Goal: Task Accomplishment & Management: Manage account settings

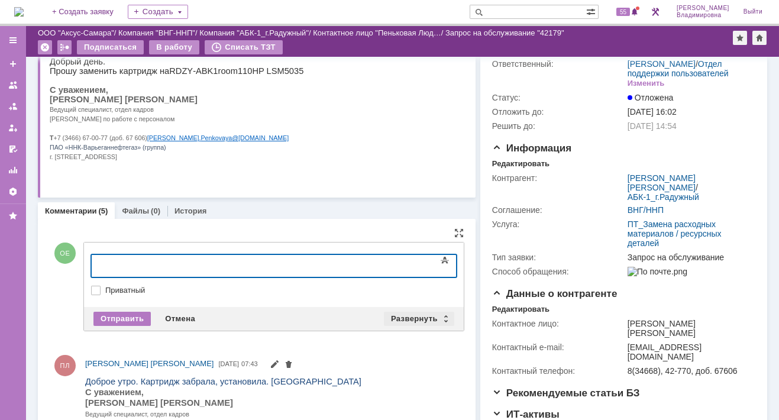
click at [395, 314] on div "Развернуть" at bounding box center [419, 319] width 70 height 14
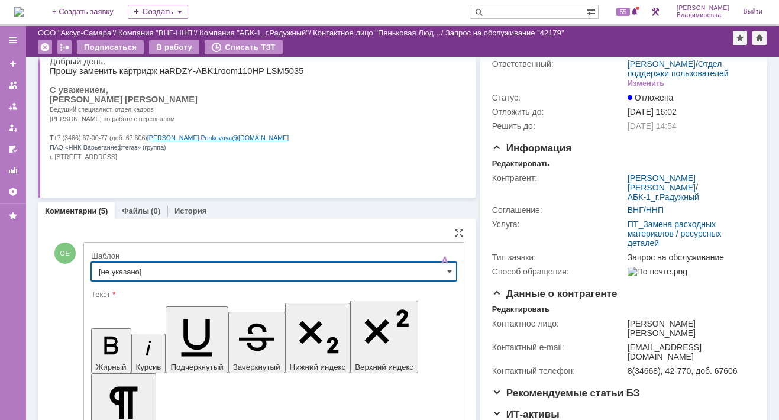
click at [115, 267] on input "[не указано]" at bounding box center [274, 271] width 366 height 19
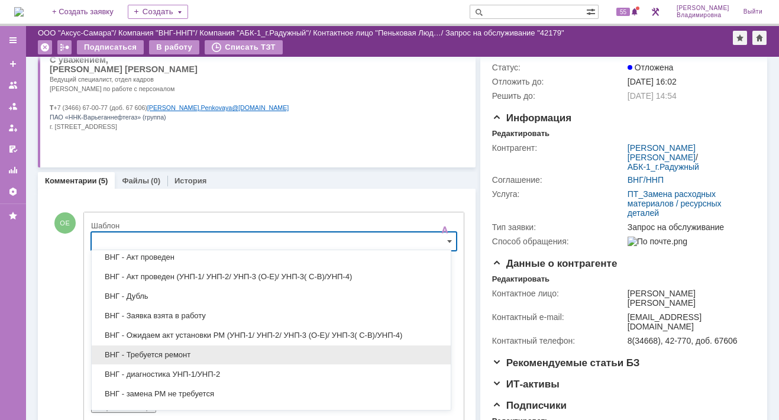
scroll to position [177, 0]
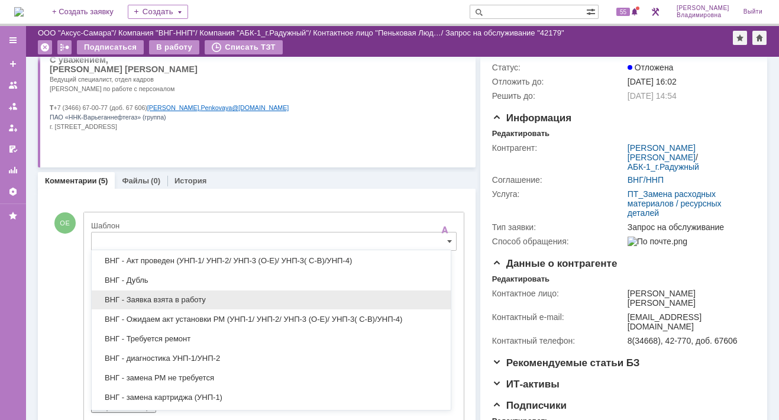
click at [152, 296] on span "ВНГ - Заявка взята в работу" at bounding box center [271, 299] width 345 height 9
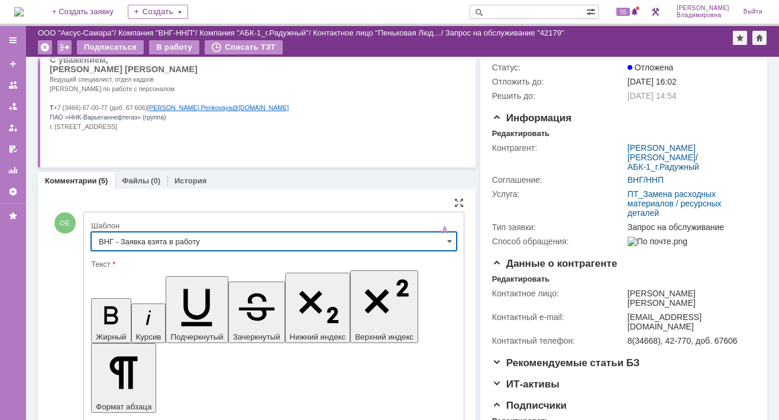
type input "ВНГ - Заявка взята в работу"
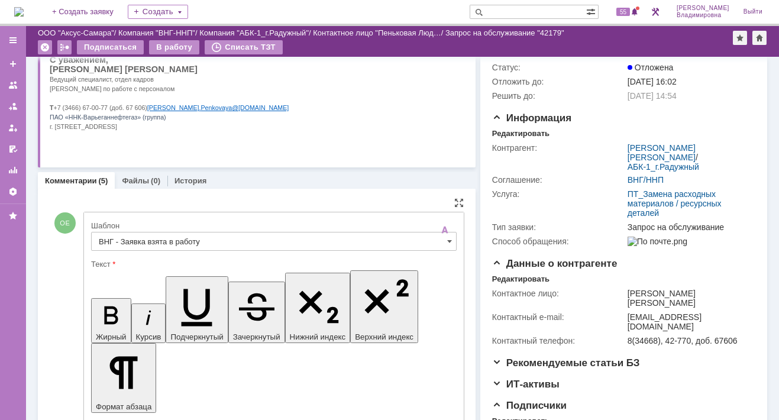
drag, startPoint x: 101, startPoint y: 2929, endPoint x: 329, endPoint y: 2939, distance: 228.0
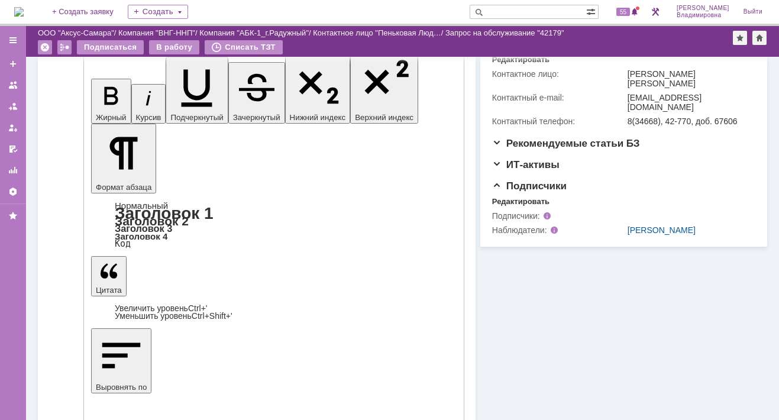
scroll to position [385, 0]
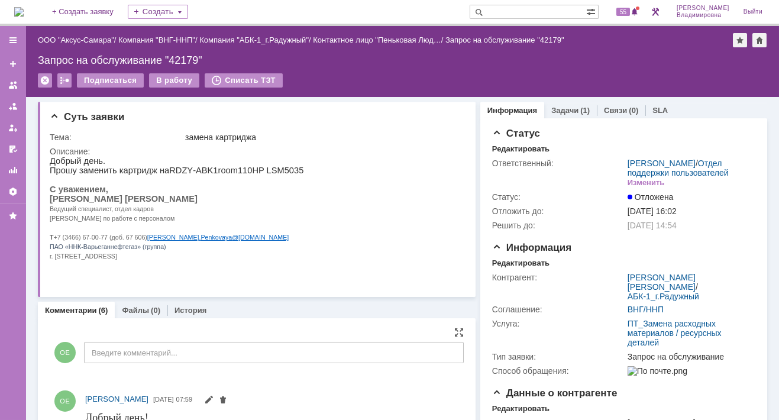
scroll to position [0, 0]
click at [555, 109] on link "Задачи" at bounding box center [564, 110] width 27 height 9
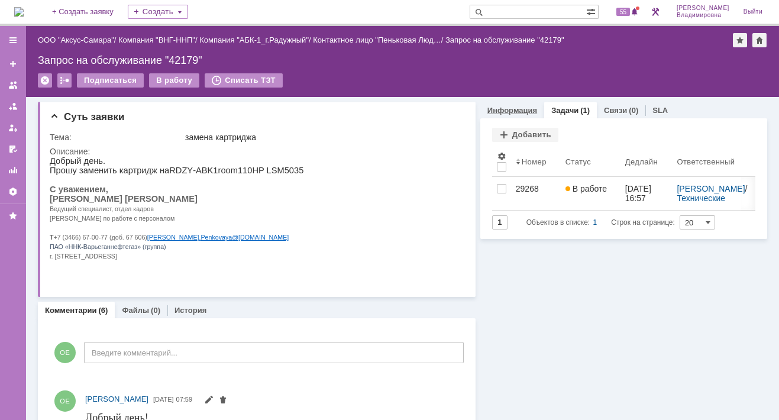
click at [513, 109] on link "Информация" at bounding box center [512, 110] width 50 height 9
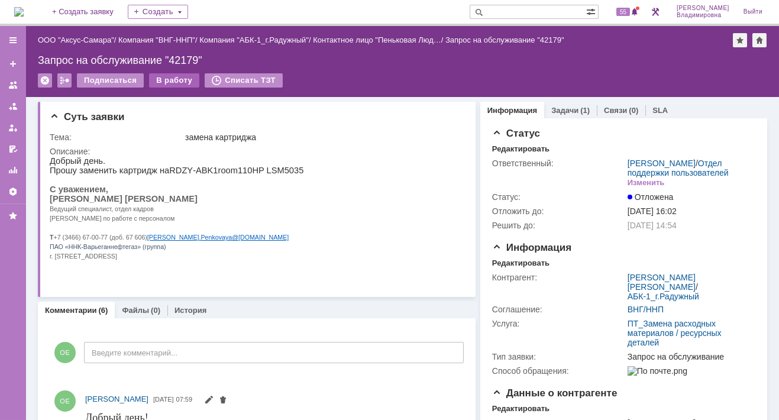
click at [171, 85] on div "В работу" at bounding box center [174, 80] width 50 height 14
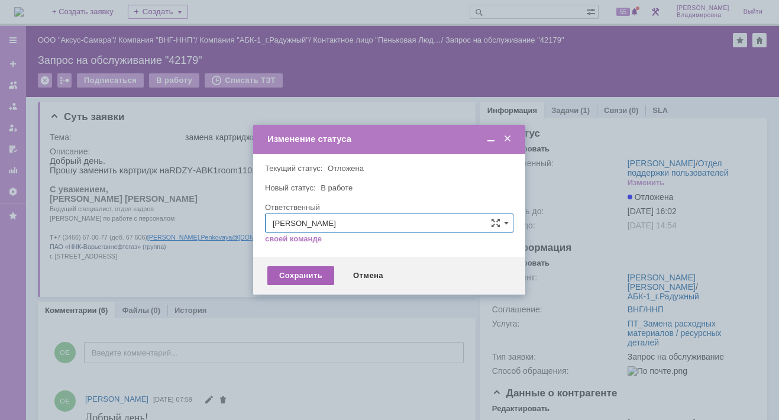
click at [283, 274] on div "Сохранить" at bounding box center [300, 275] width 67 height 19
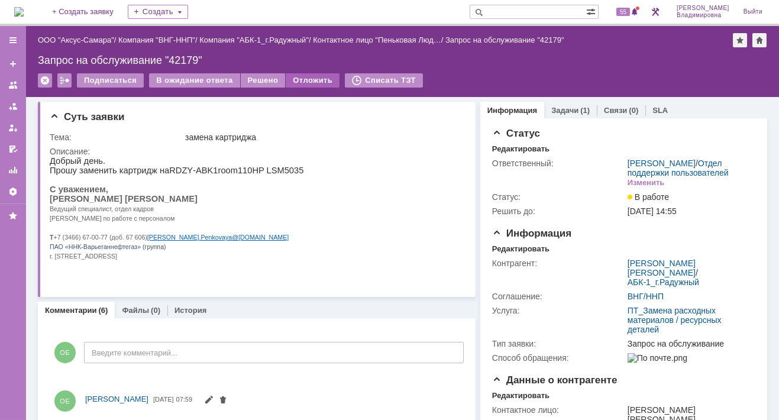
click at [308, 77] on div "Отложить" at bounding box center [313, 80] width 54 height 14
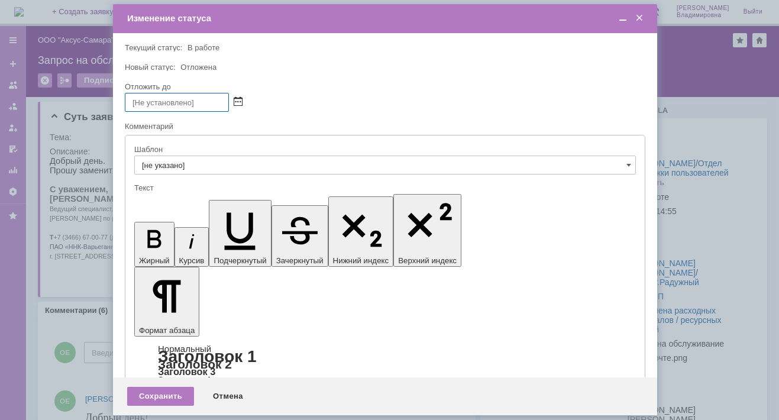
click at [238, 100] on span at bounding box center [238, 102] width 9 height 9
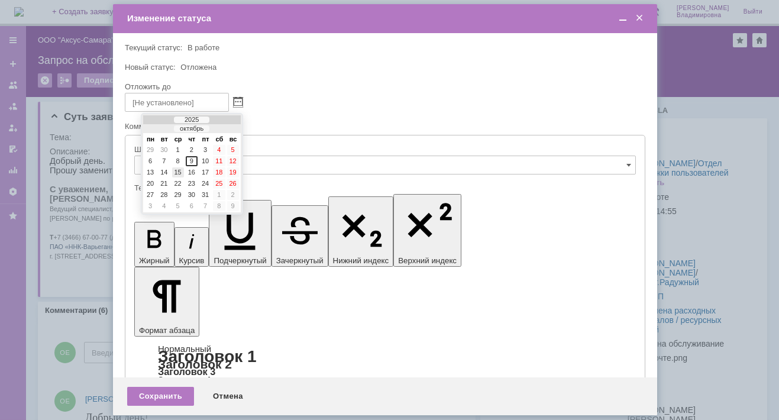
click at [178, 170] on div "15" at bounding box center [178, 172] width 12 height 10
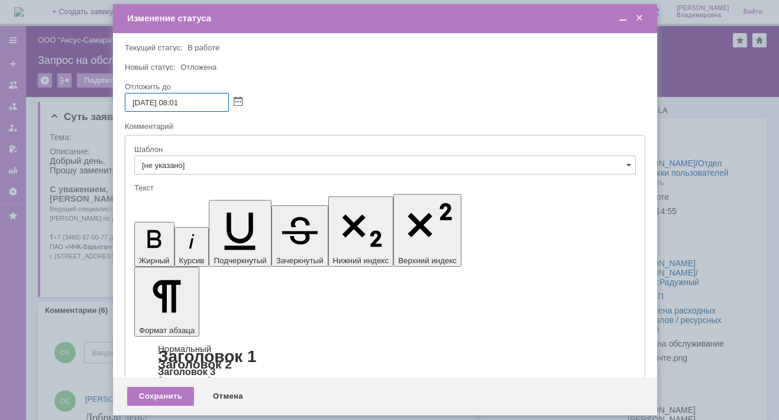
click at [182, 103] on input "15.10.2025 08:01" at bounding box center [177, 102] width 104 height 19
type input "15.10.2025 16:01"
click at [153, 394] on div "Сохранить" at bounding box center [160, 396] width 67 height 19
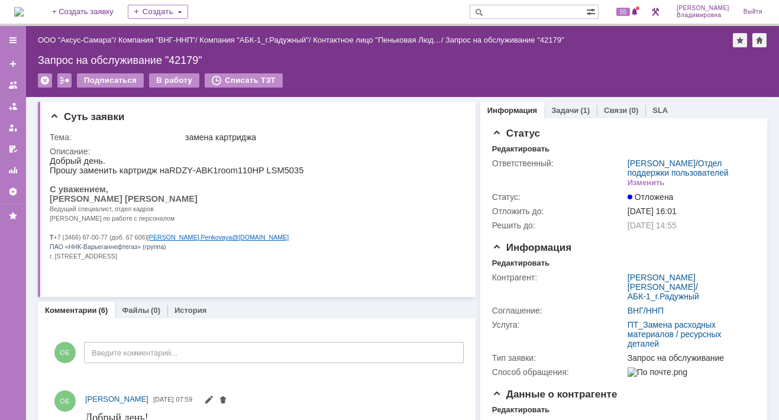
click at [504, 104] on div "Информация" at bounding box center [512, 110] width 64 height 17
click at [557, 109] on link "Задачи" at bounding box center [564, 110] width 27 height 9
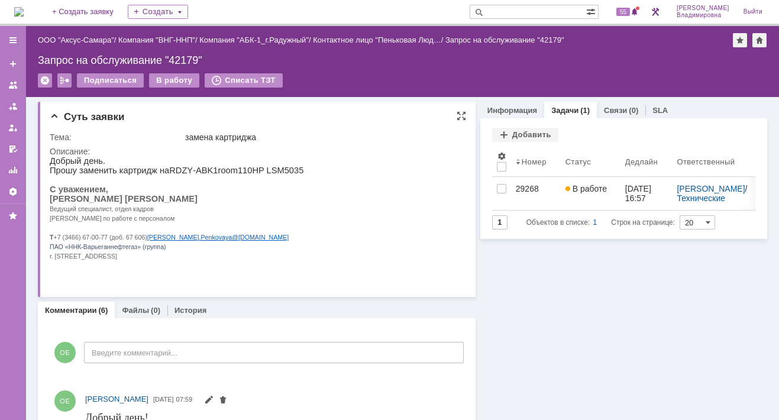
click at [331, 150] on div "Описание:" at bounding box center [256, 151] width 412 height 9
click at [558, 106] on link "Задачи" at bounding box center [564, 110] width 27 height 9
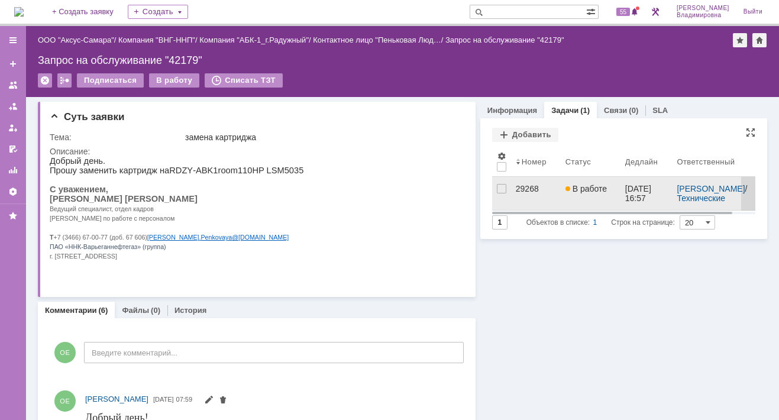
click at [525, 188] on div "29268" at bounding box center [536, 188] width 40 height 9
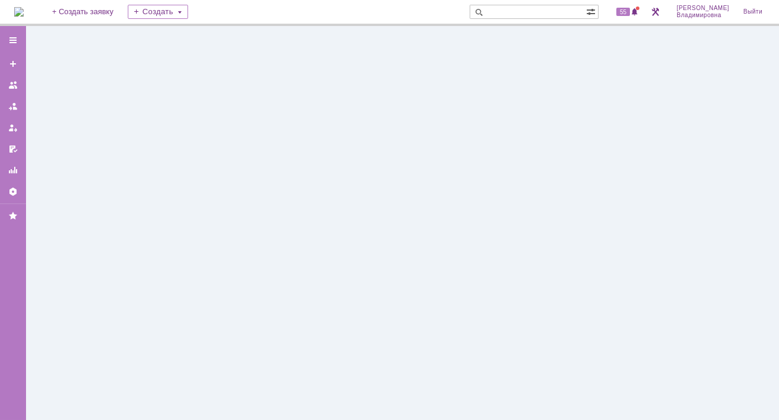
click at [525, 188] on div at bounding box center [402, 223] width 753 height 394
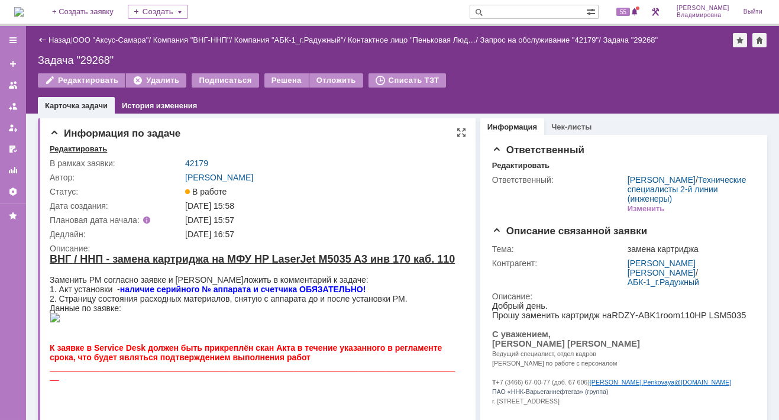
click at [92, 150] on div "Редактировать" at bounding box center [78, 148] width 57 height 9
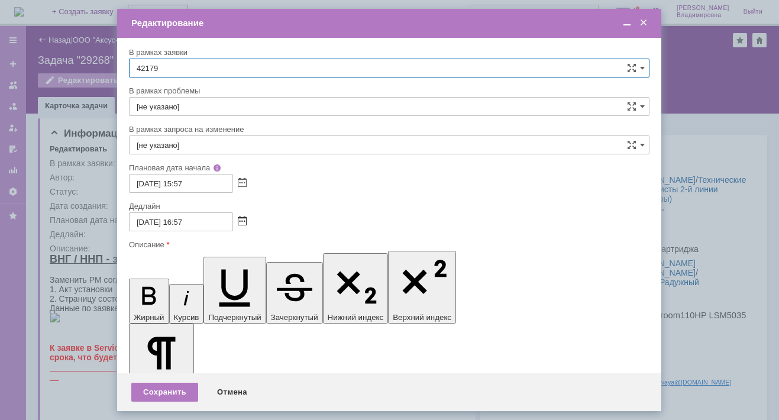
click at [242, 219] on span at bounding box center [242, 221] width 9 height 9
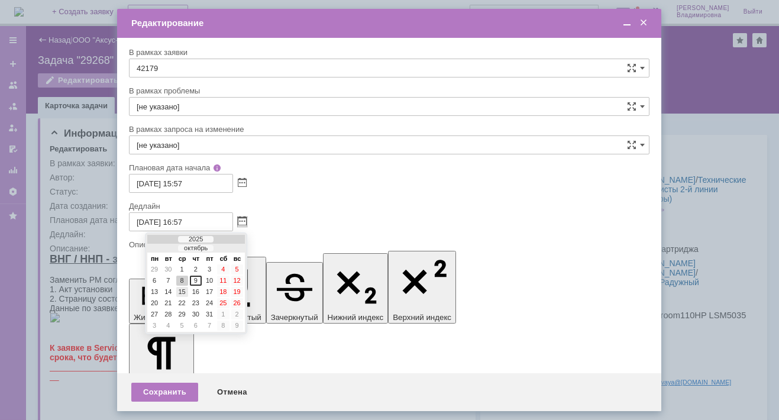
click at [184, 289] on div "15" at bounding box center [182, 292] width 12 height 10
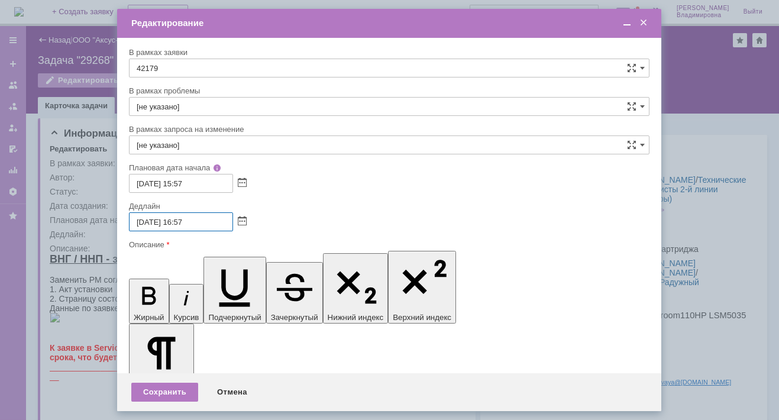
click at [185, 221] on input "15.10.2025 16:57" at bounding box center [181, 221] width 104 height 19
drag, startPoint x: 188, startPoint y: 221, endPoint x: 196, endPoint y: 221, distance: 8.3
click at [196, 221] on input "15.10.2025 09:57" at bounding box center [181, 221] width 104 height 19
type input "15.10.2025 09:00"
click at [169, 385] on div "Сохранить" at bounding box center [164, 392] width 67 height 19
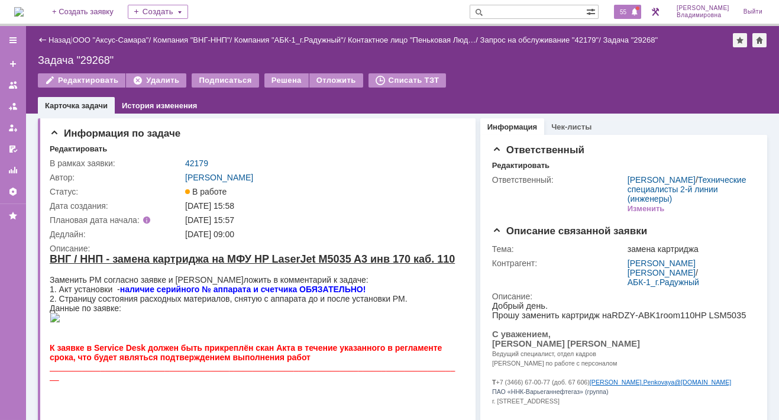
click at [628, 10] on span "55" at bounding box center [623, 12] width 14 height 8
click at [400, 177] on div "Орлова Елена Владимировна" at bounding box center [322, 177] width 274 height 9
click at [630, 11] on span "55" at bounding box center [623, 12] width 14 height 8
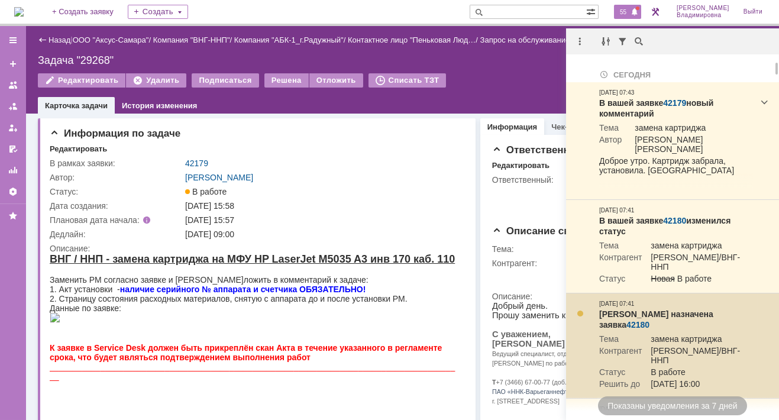
click at [650, 320] on link "42180" at bounding box center [637, 324] width 23 height 9
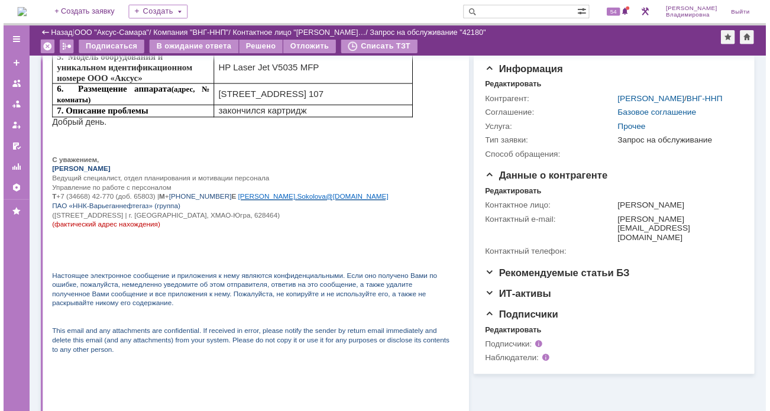
scroll to position [105, 0]
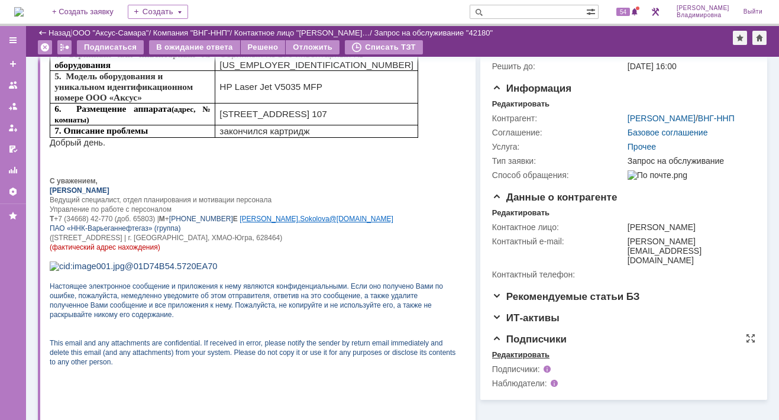
click at [513, 360] on div "Редактировать" at bounding box center [520, 354] width 57 height 9
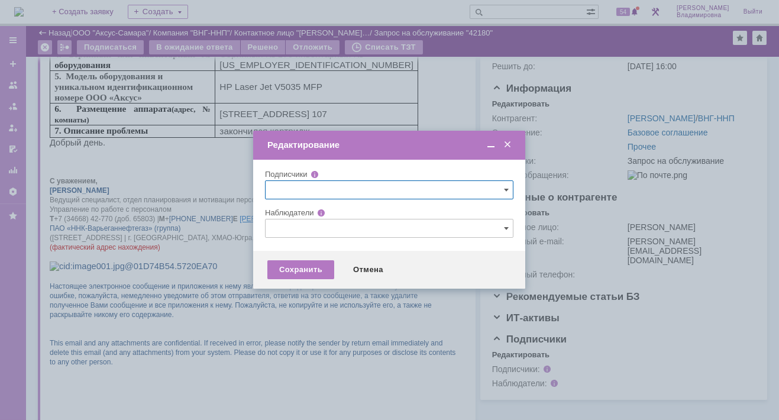
click at [299, 228] on input "text" at bounding box center [389, 228] width 248 height 19
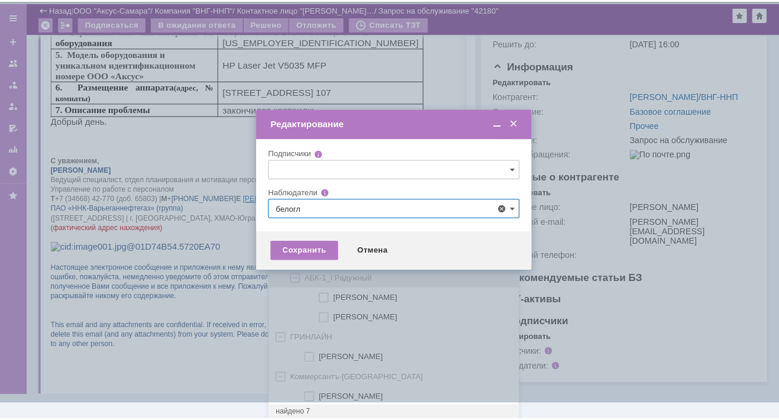
scroll to position [0, 0]
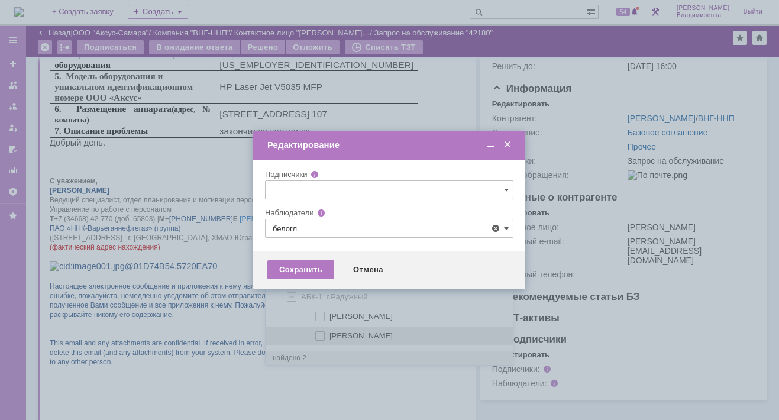
drag, startPoint x: 320, startPoint y: 315, endPoint x: 301, endPoint y: 308, distance: 20.4
click at [329, 315] on span at bounding box center [329, 315] width 0 height 6
click at [319, 315] on input "Белоглазов Алексей Валерьевич" at bounding box center [321, 317] width 8 height 8
type input "Белоглазов Алексей Валерьевич"
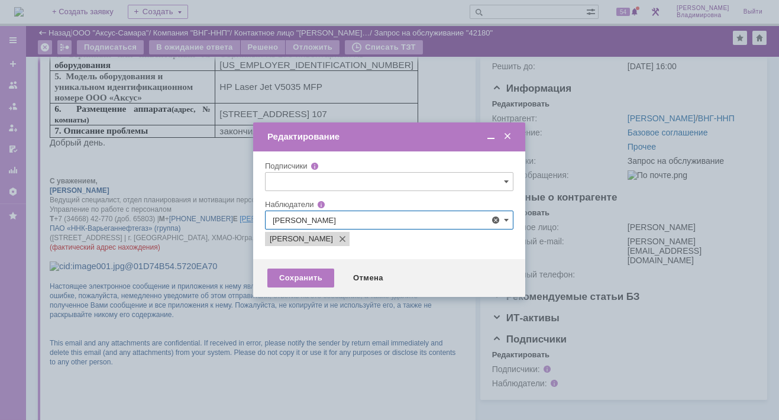
click at [219, 256] on div at bounding box center [389, 210] width 779 height 420
click at [299, 275] on div "Сохранить" at bounding box center [300, 278] width 67 height 19
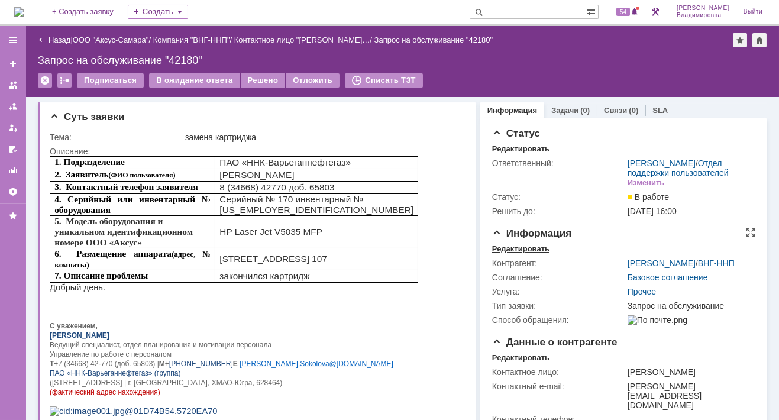
click at [511, 254] on div "Редактировать" at bounding box center [520, 248] width 57 height 9
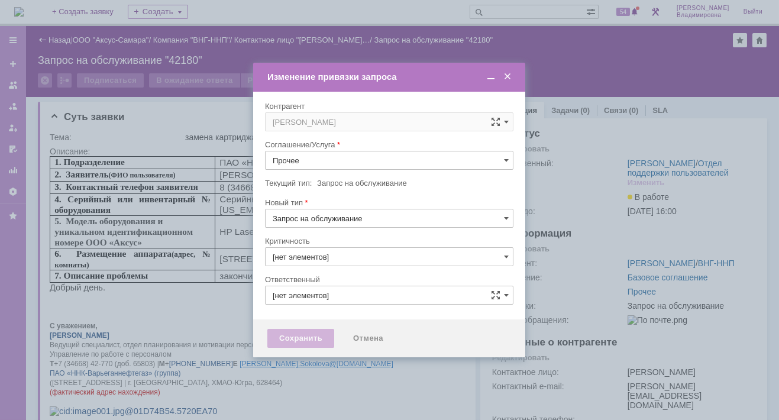
type input "3. Низкая"
type input "[не указано]"
type input "Орлова Елена Владимировна"
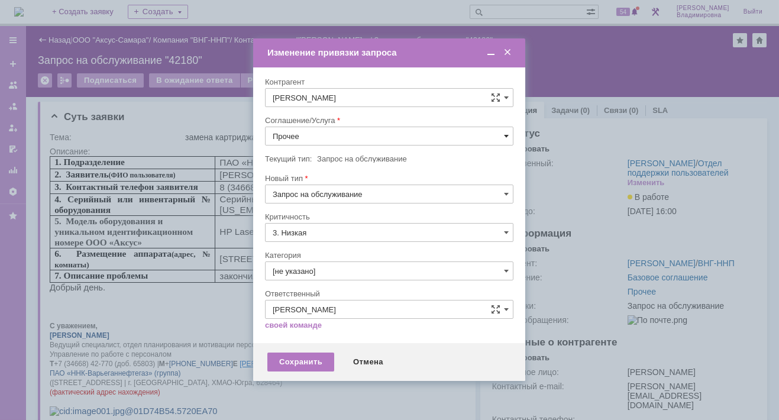
click at [504, 134] on span at bounding box center [506, 135] width 5 height 9
drag, startPoint x: 318, startPoint y: 276, endPoint x: 304, endPoint y: 312, distance: 38.0
click at [317, 277] on span "ПТ_Замена расходных материалов / ресурсных деталей" at bounding box center [389, 281] width 233 height 9
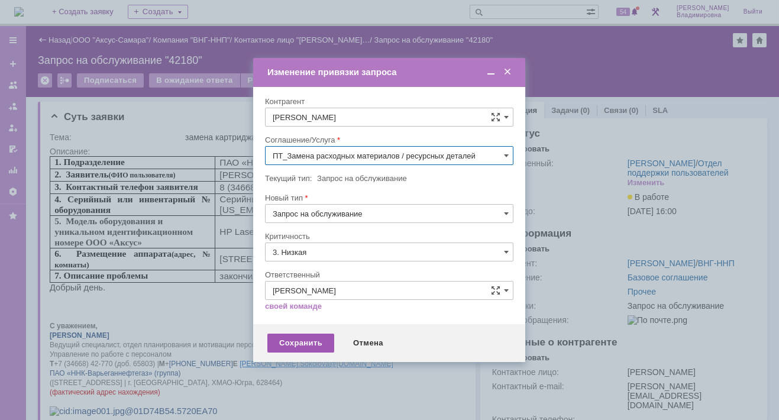
type input "ПТ_Замена расходных материалов / ресурсных деталей"
click at [292, 344] on div "Сохранить" at bounding box center [300, 343] width 67 height 19
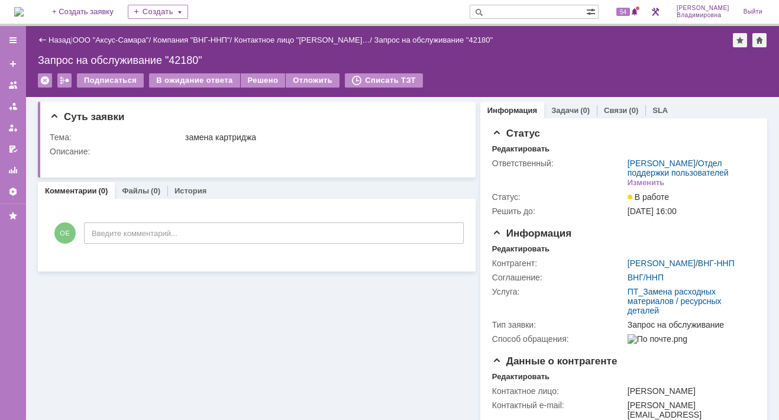
scroll to position [0, 0]
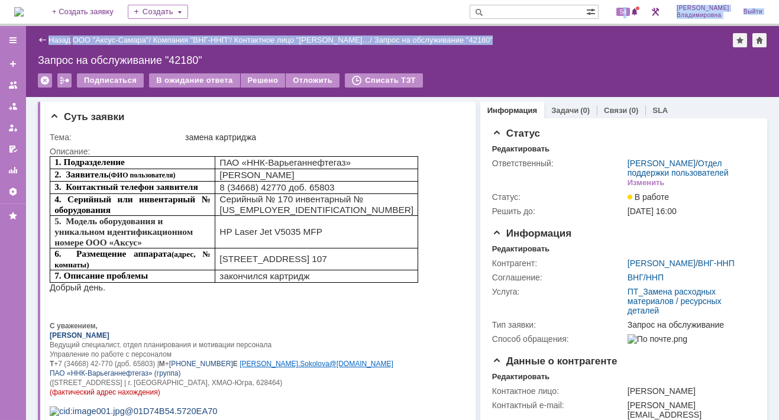
drag, startPoint x: 630, startPoint y: 12, endPoint x: 616, endPoint y: 31, distance: 23.7
click at [616, 31] on div "На домашнюю + Создать заявку Создать 54 Орлова Елена Владимировна Выйти Меню Со…" at bounding box center [389, 210] width 779 height 420
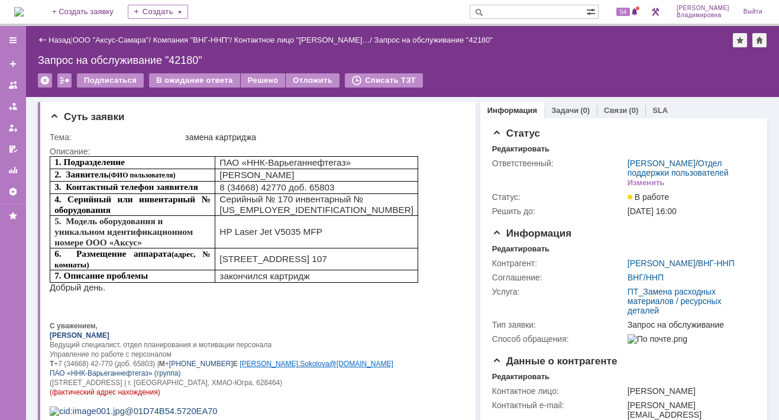
click at [527, 12] on input "text" at bounding box center [528, 12] width 117 height 14
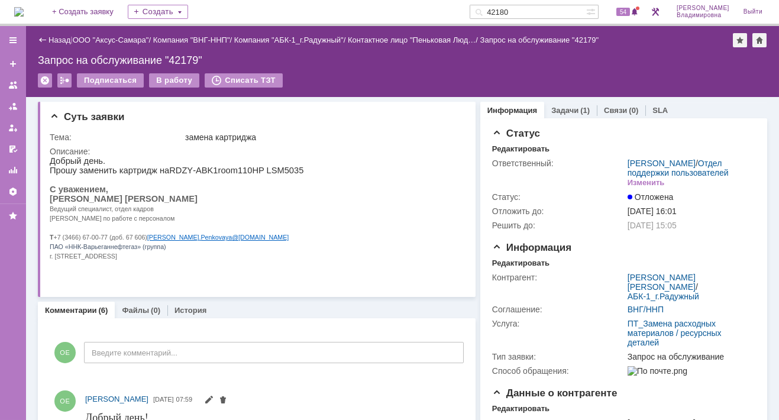
type input "42180"
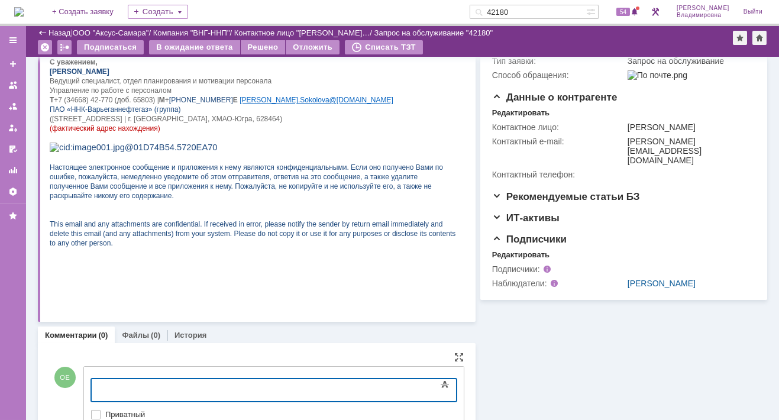
scroll to position [285, 0]
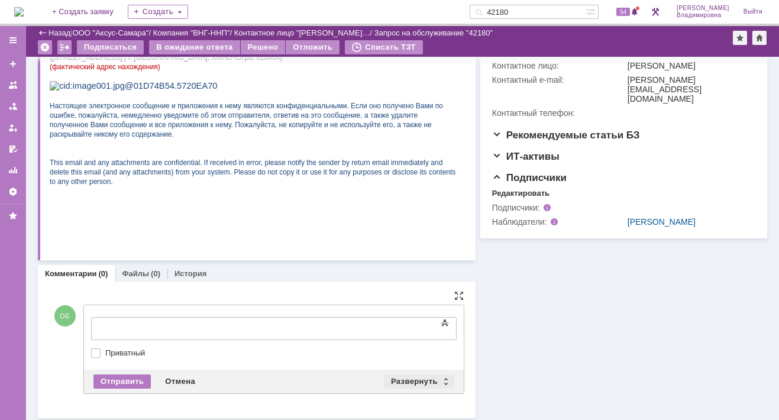
click at [402, 376] on div "Развернуть" at bounding box center [419, 381] width 70 height 14
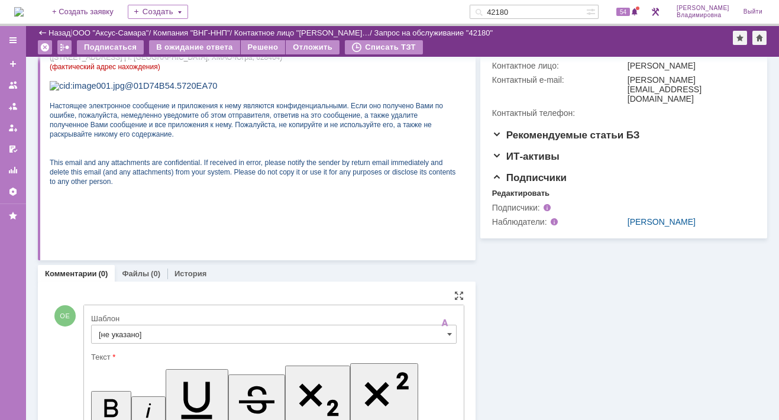
scroll to position [0, 0]
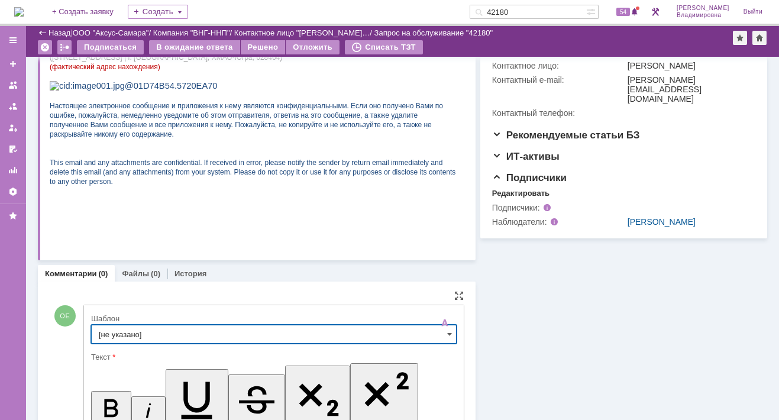
click at [108, 328] on input "[не указано]" at bounding box center [274, 334] width 366 height 19
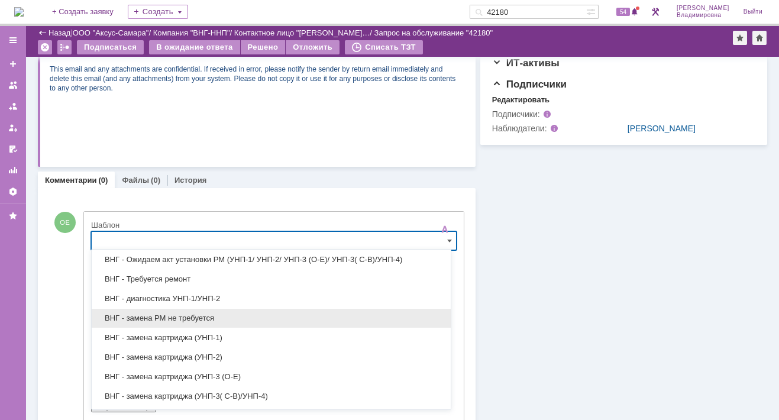
scroll to position [177, 0]
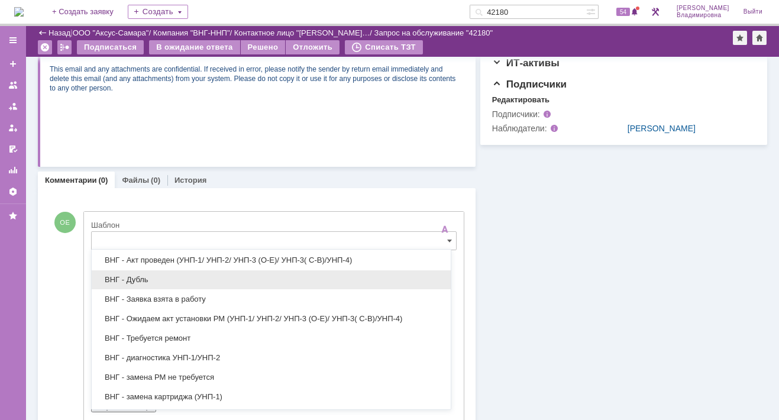
click at [140, 279] on span "ВНГ - Дубль" at bounding box center [271, 279] width 345 height 9
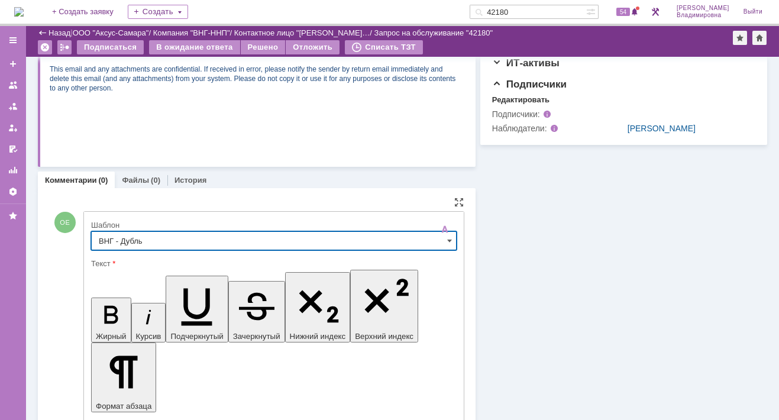
type input "ВНГ - Дубль"
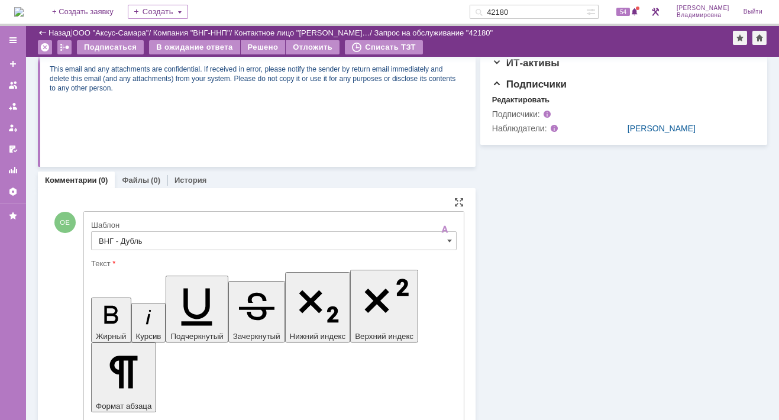
drag, startPoint x: 371, startPoint y: 2927, endPoint x: 395, endPoint y: 2928, distance: 23.1
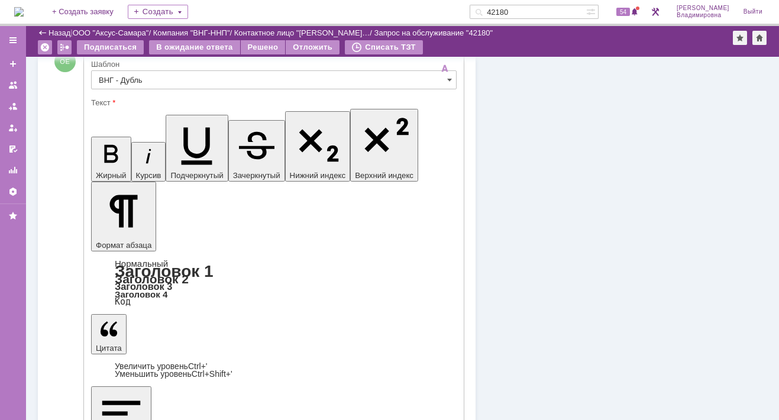
scroll to position [556, 0]
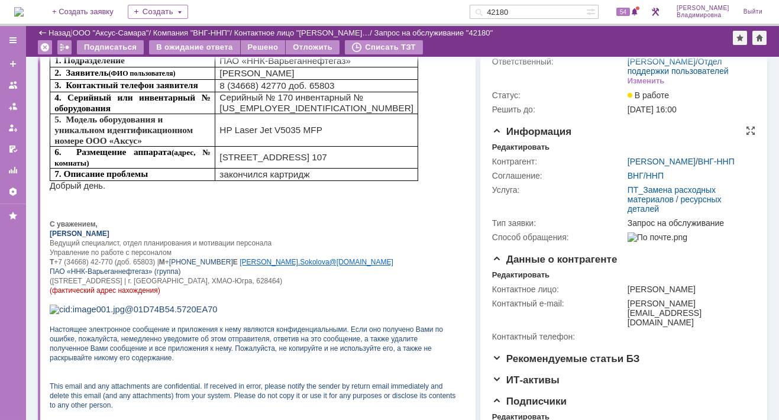
scroll to position [0, 0]
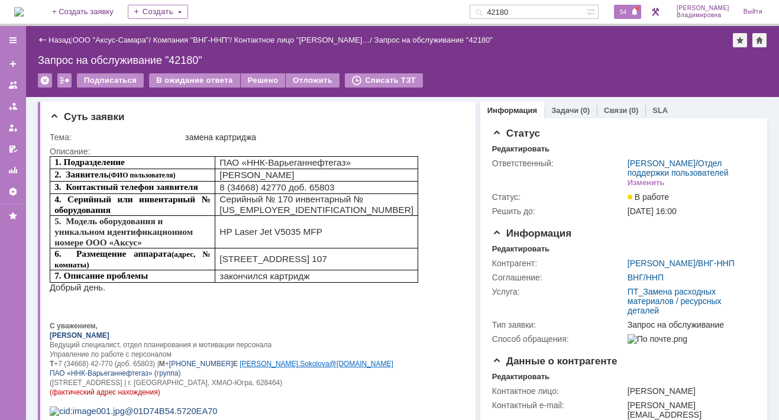
click at [630, 9] on span "54" at bounding box center [623, 12] width 14 height 8
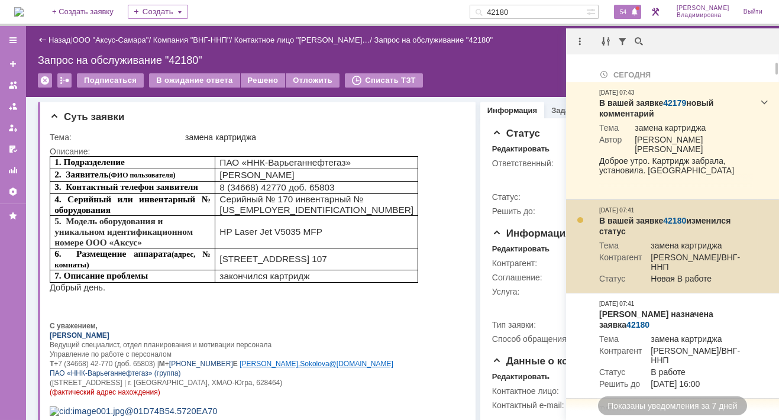
click at [676, 219] on link "42180" at bounding box center [674, 220] width 23 height 9
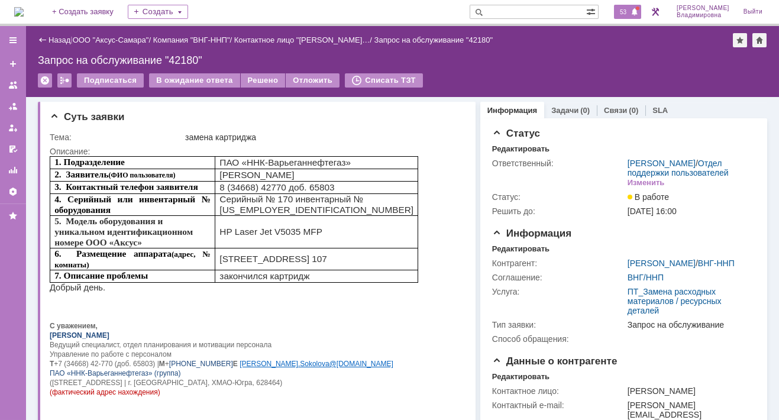
click at [630, 11] on span "53" at bounding box center [623, 12] width 14 height 8
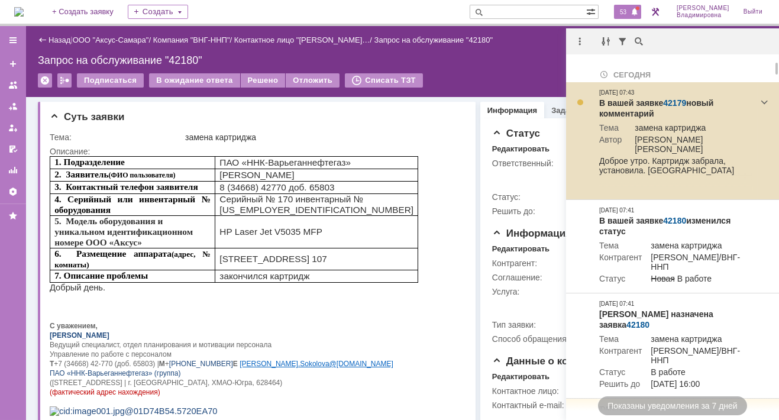
click at [669, 99] on link "42179" at bounding box center [674, 102] width 23 height 9
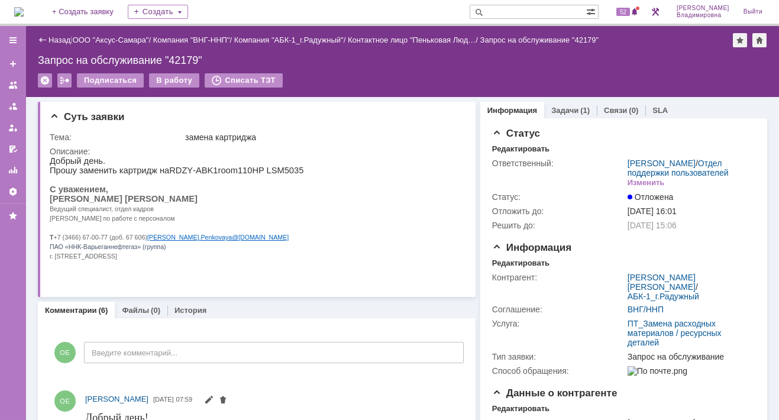
click at [512, 9] on input "text" at bounding box center [528, 12] width 117 height 14
type input "42180"
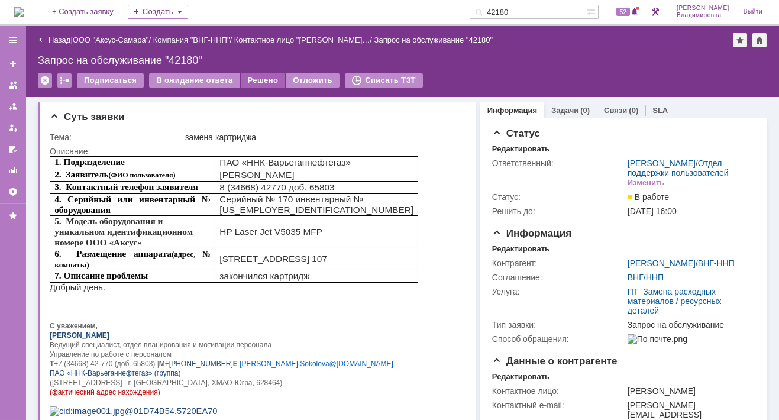
click at [255, 77] on div "Решено" at bounding box center [263, 80] width 45 height 14
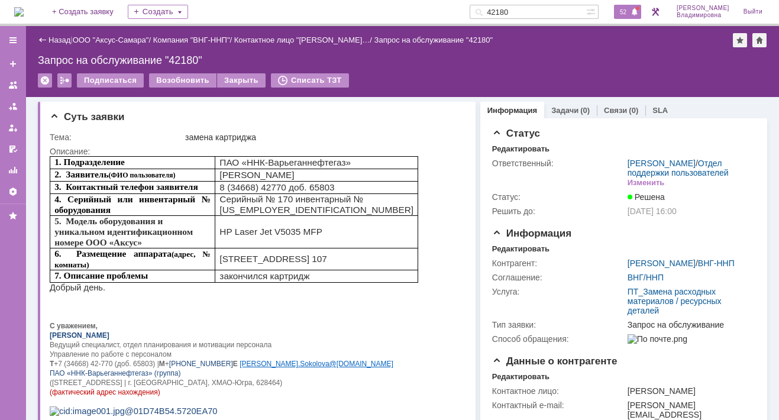
click at [629, 12] on span "52" at bounding box center [623, 12] width 14 height 8
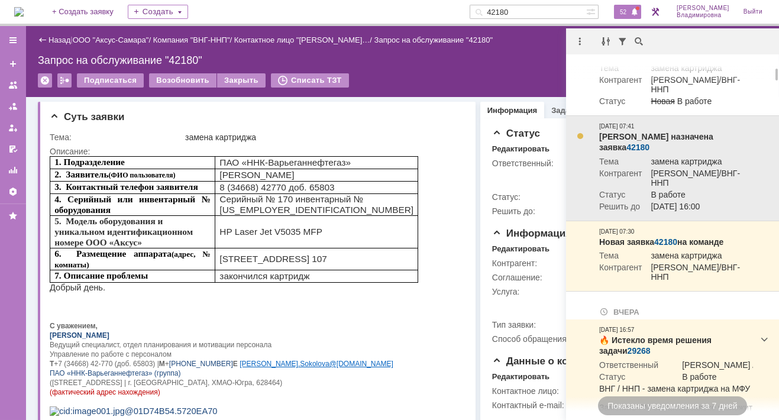
scroll to position [237, 0]
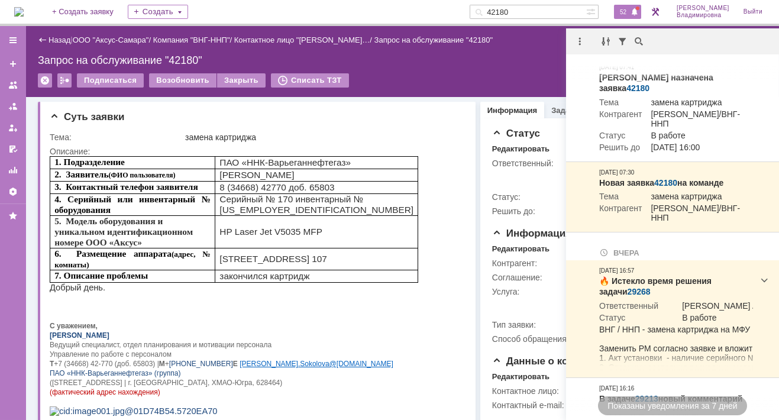
click at [24, 8] on img at bounding box center [18, 11] width 9 height 9
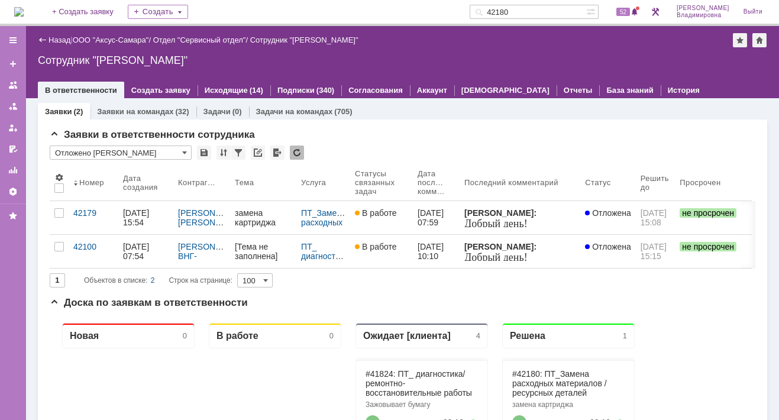
click at [24, 7] on img at bounding box center [18, 11] width 9 height 9
click at [128, 38] on link "ООО "Аксус-Самара"" at bounding box center [111, 39] width 76 height 9
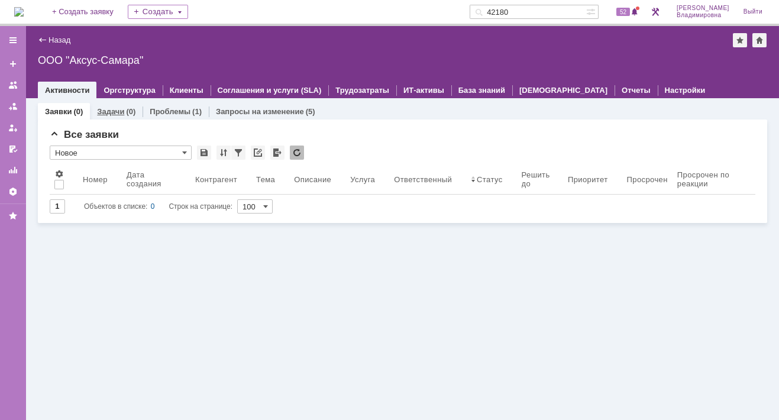
click at [106, 108] on link "Задачи" at bounding box center [110, 111] width 27 height 9
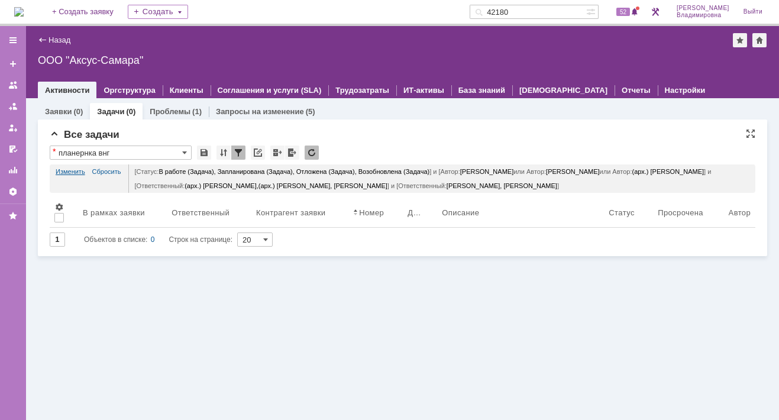
click at [70, 168] on link "Изменить" at bounding box center [71, 171] width 30 height 14
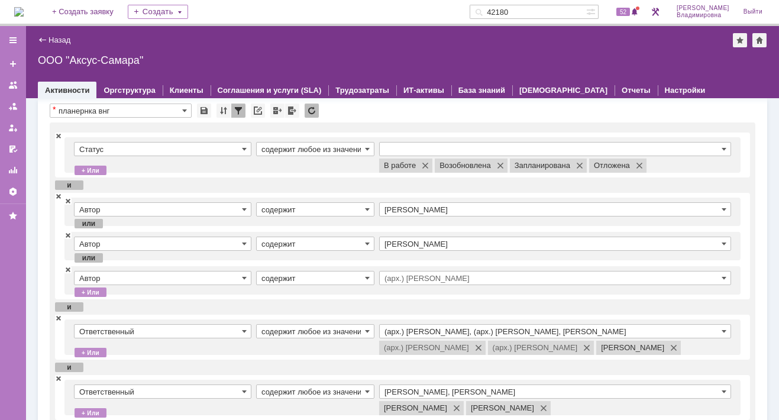
scroll to position [59, 0]
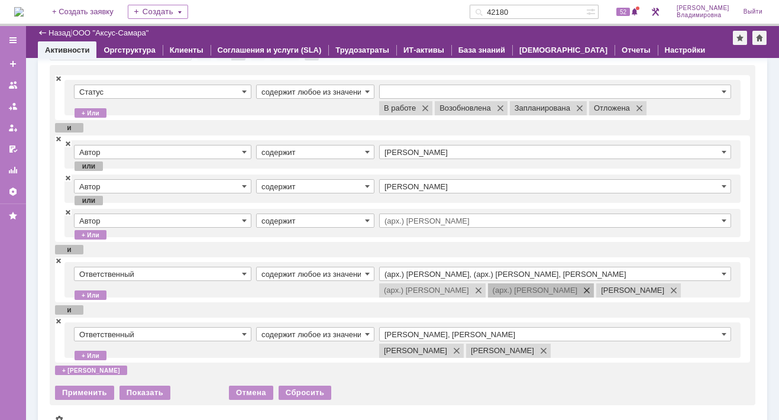
click at [592, 287] on span at bounding box center [584, 290] width 14 height 9
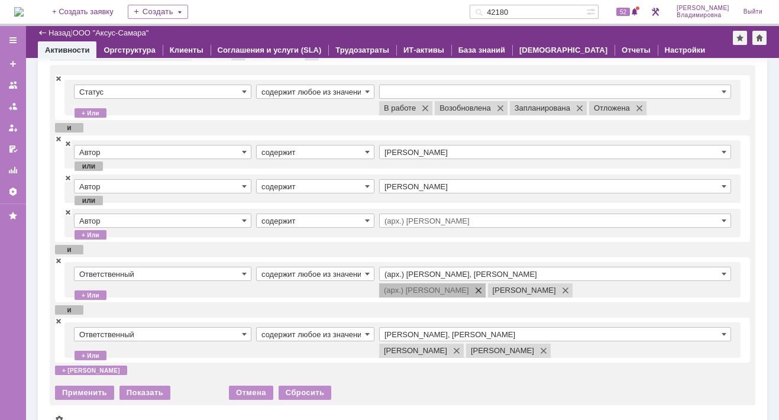
click at [476, 287] on span at bounding box center [476, 290] width 14 height 9
type input "Сидоров Евгений"
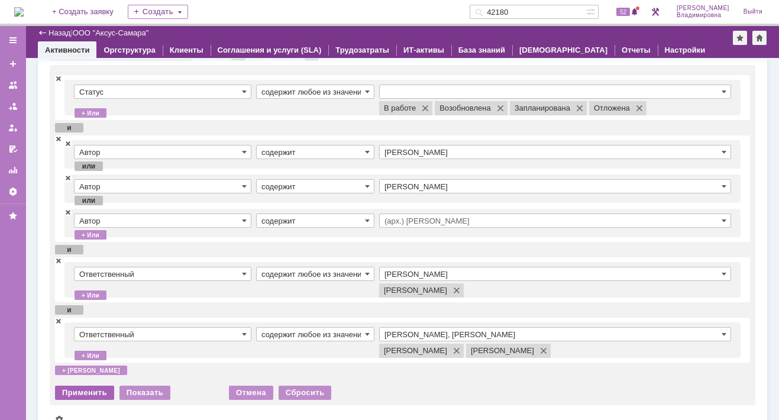
click at [79, 387] on div "Применить" at bounding box center [84, 393] width 59 height 14
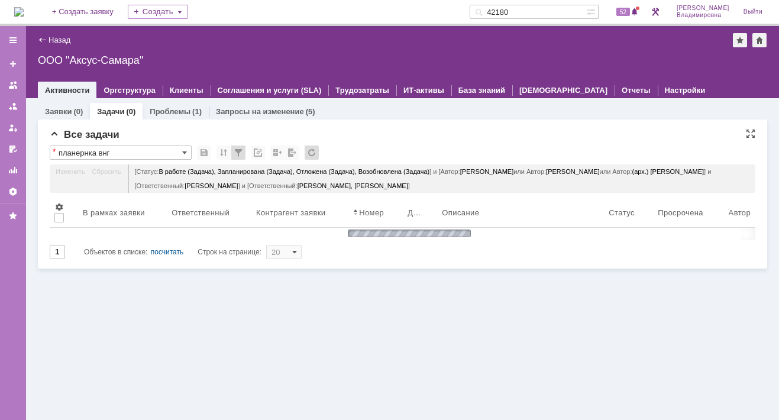
scroll to position [0, 0]
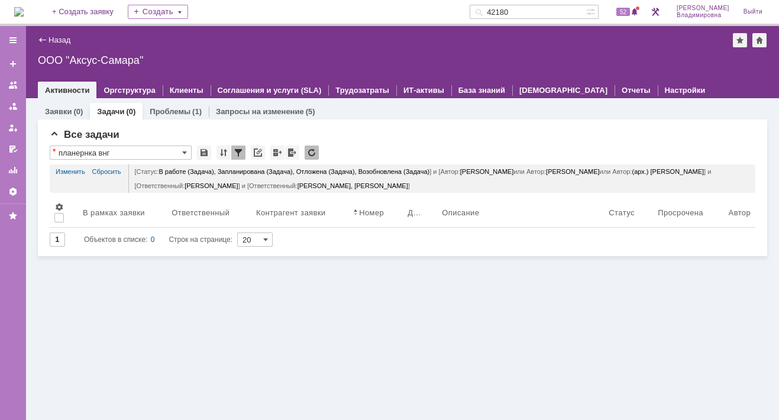
click at [128, 343] on div "Заявки (0) Задачи (0) Проблемы (1) Запросы на изменение (5) Все заявки * Новое …" at bounding box center [402, 259] width 753 height 322
click at [66, 171] on link "Изменить" at bounding box center [71, 171] width 30 height 14
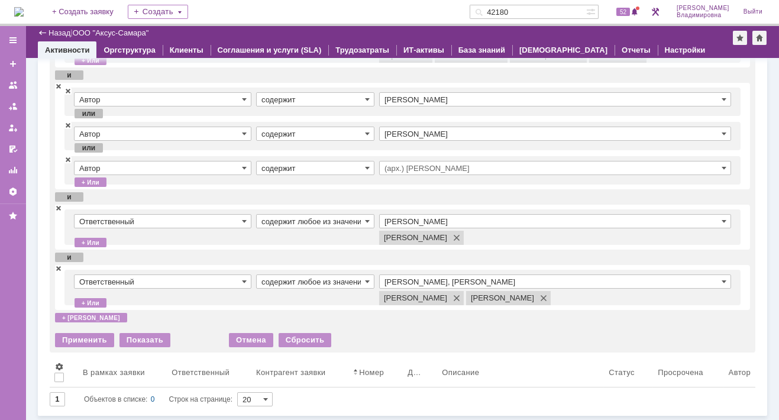
scroll to position [111, 0]
click at [58, 208] on span at bounding box center [58, 208] width 7 height 8
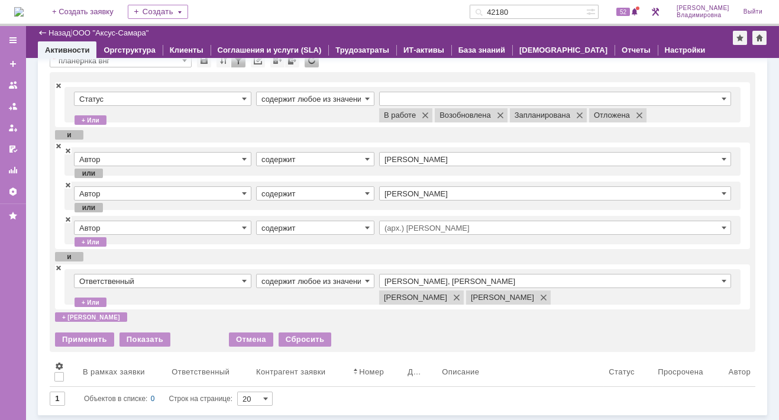
scroll to position [51, 0]
click at [513, 277] on input "Раков Константин Сергеевич, Татаринов Валерий Анатольевич" at bounding box center [555, 282] width 352 height 14
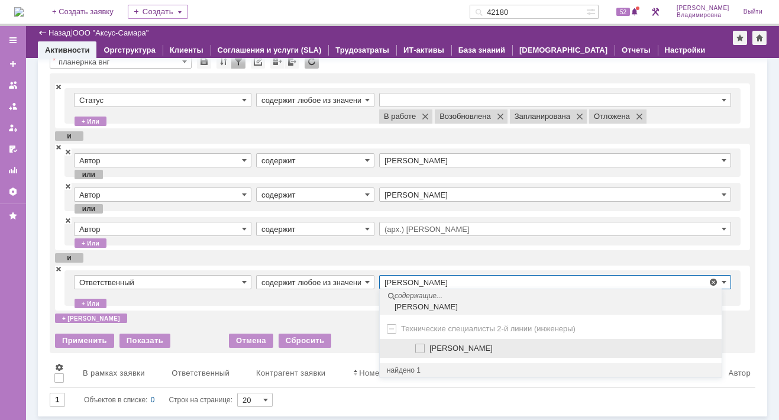
click at [429, 345] on span at bounding box center [429, 347] width 0 height 6
click at [417, 345] on input "Сидоров Евгений" at bounding box center [421, 349] width 8 height 8
type input "Раков Константин Сергеевич, Сидоров Евгений, Татаринов Валерий Анатольевич"
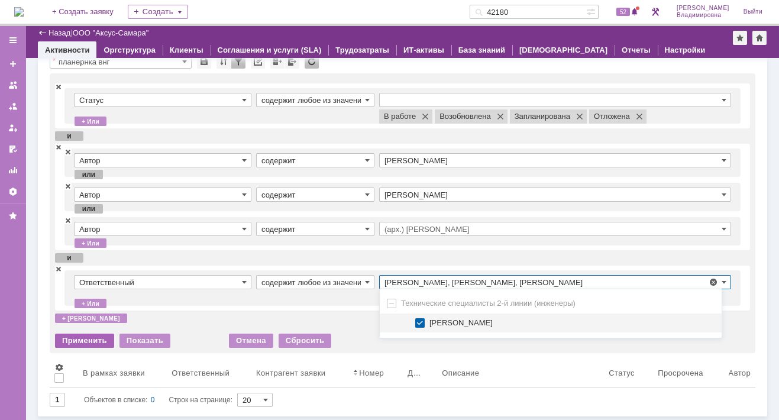
click at [79, 348] on div "Применить" at bounding box center [84, 341] width 59 height 14
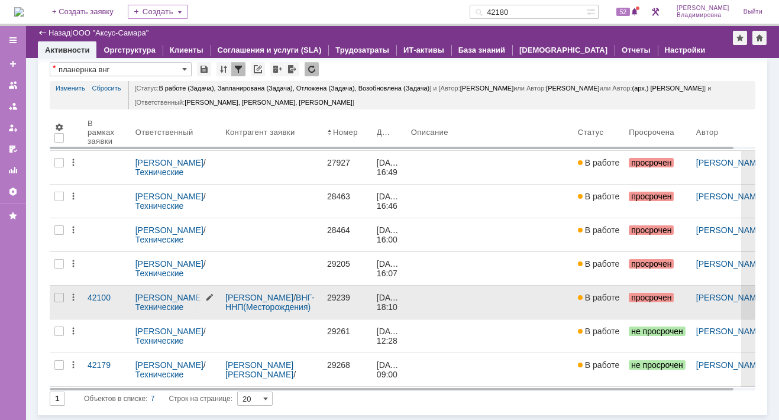
scroll to position [40, 0]
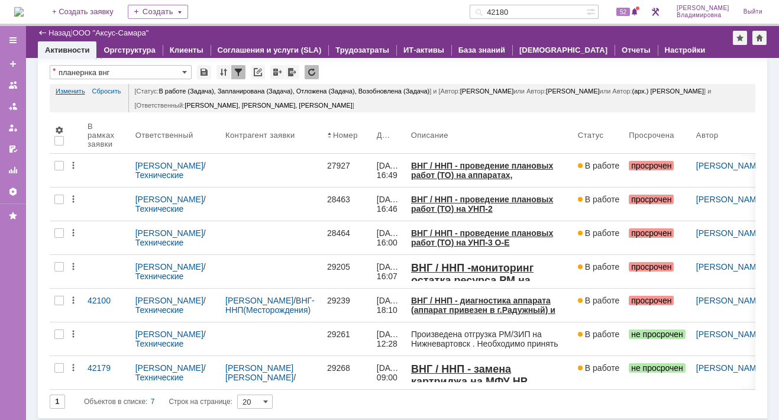
click at [75, 89] on link "Изменить" at bounding box center [71, 91] width 30 height 14
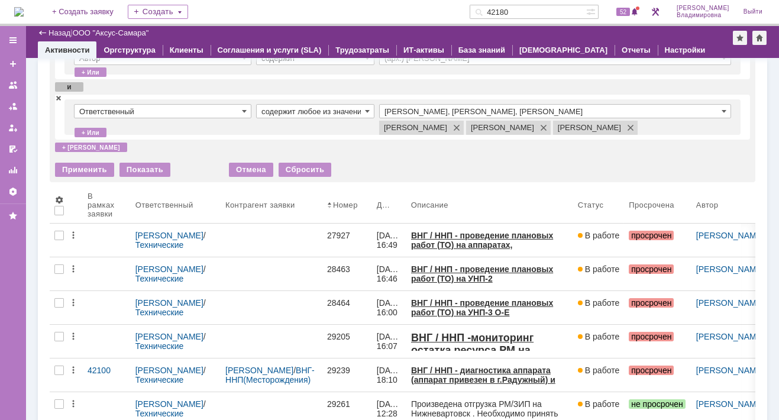
scroll to position [237, 0]
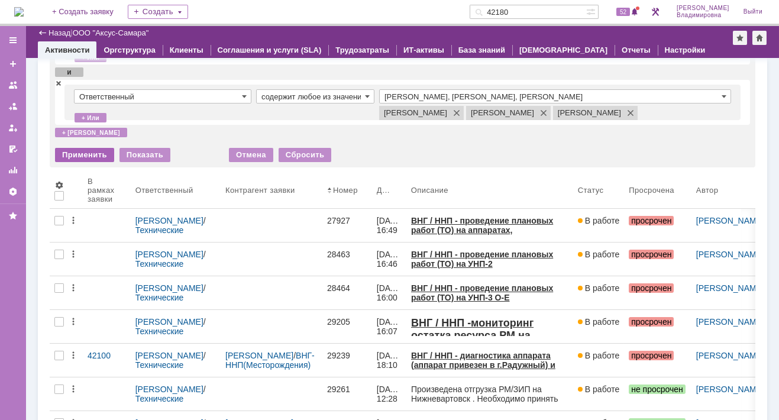
click at [96, 162] on div "Применить" at bounding box center [84, 155] width 59 height 14
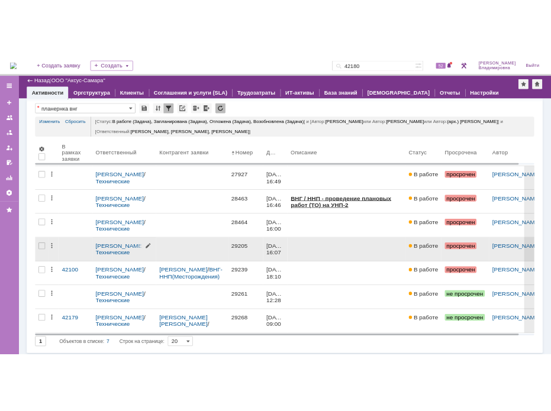
scroll to position [0, 0]
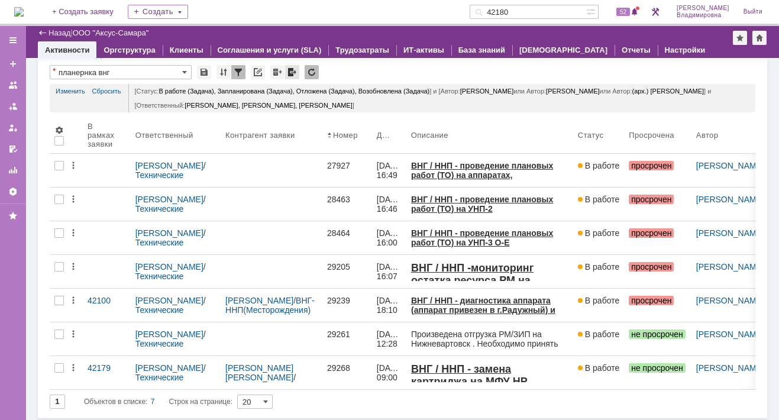
click at [291, 68] on div at bounding box center [292, 72] width 14 height 14
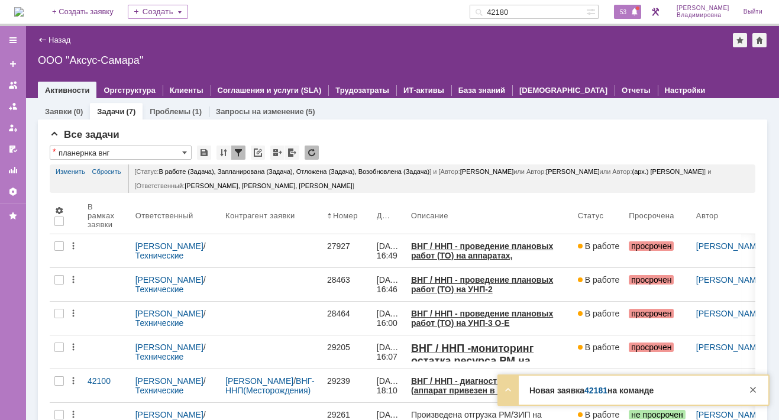
click at [629, 11] on span "53" at bounding box center [623, 12] width 14 height 8
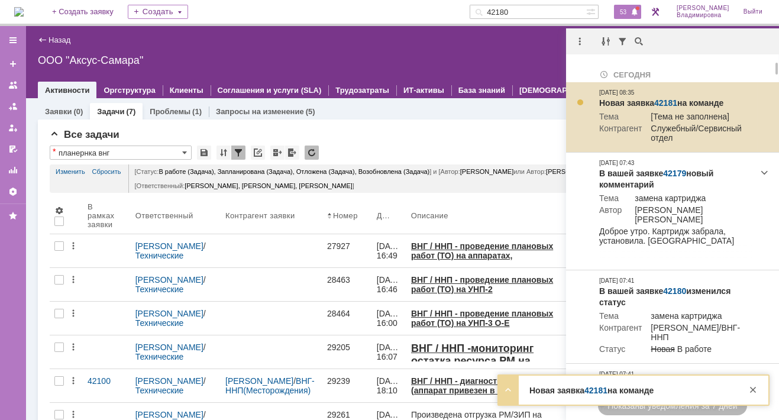
click at [669, 98] on div "Новая заявка 42181 на команде" at bounding box center [676, 104] width 154 height 12
click at [661, 99] on link "42181" at bounding box center [665, 102] width 23 height 9
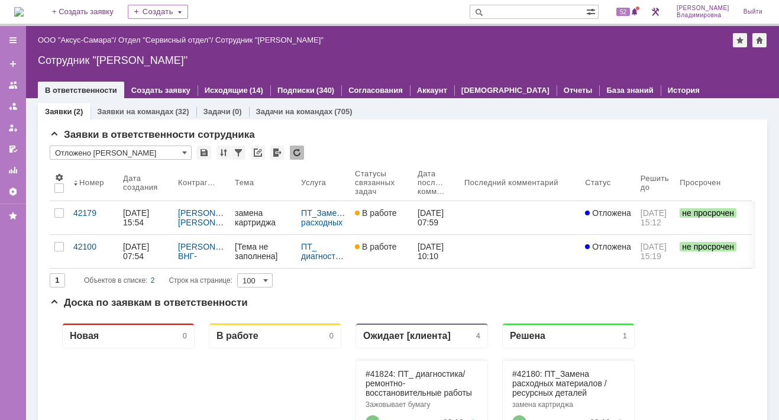
click at [504, 11] on input "text" at bounding box center [528, 12] width 117 height 14
type input "29261"
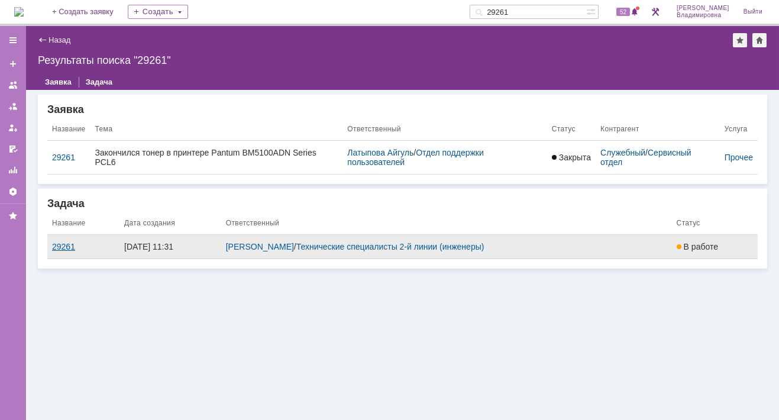
click at [52, 249] on div "29261" at bounding box center [83, 246] width 63 height 9
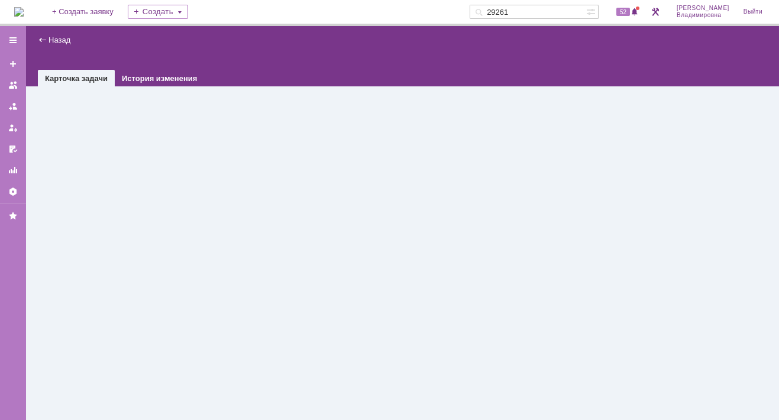
click at [52, 249] on div "Назад | task$47094238 Карточка задачи История изменения" at bounding box center [402, 223] width 753 height 394
